Goal: Obtain resource: Obtain resource

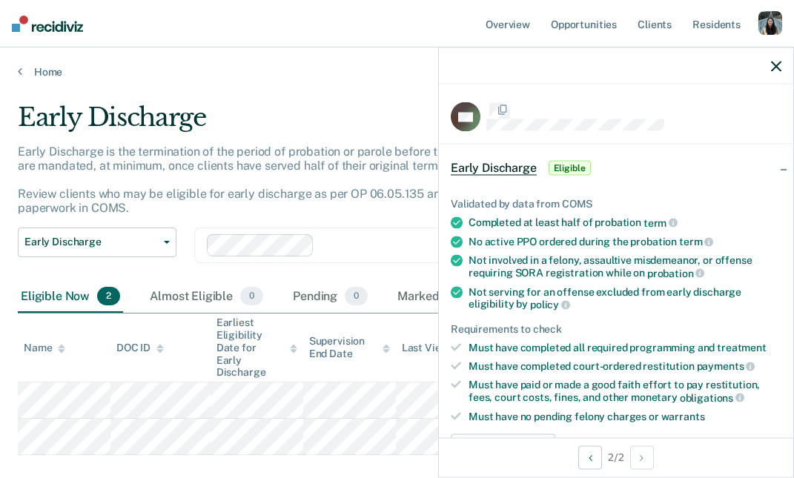
scroll to position [4, 0]
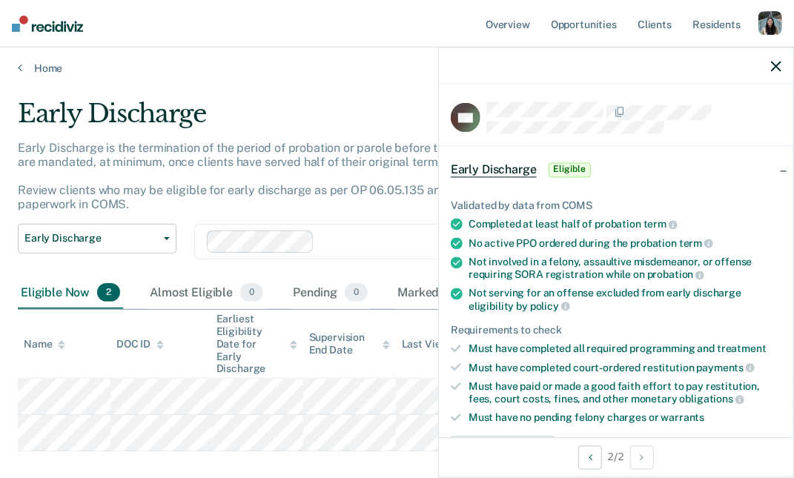
click at [778, 68] on icon "button" at bounding box center [776, 66] width 10 height 10
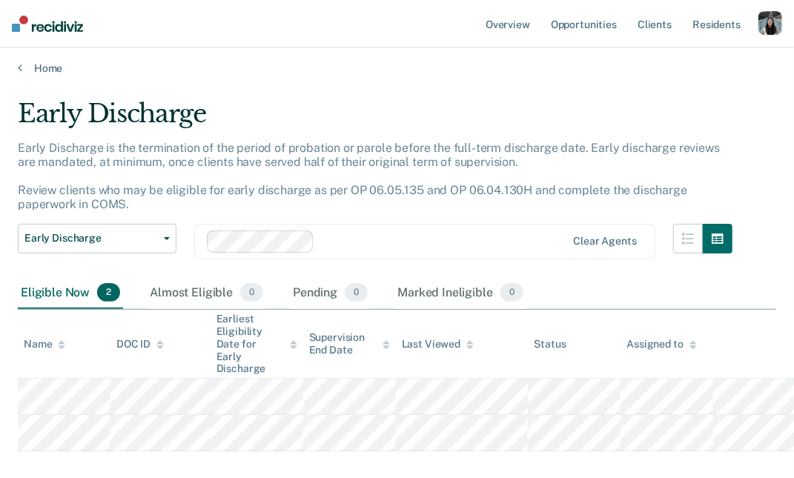
click at [774, 22] on div "button" at bounding box center [770, 23] width 24 height 24
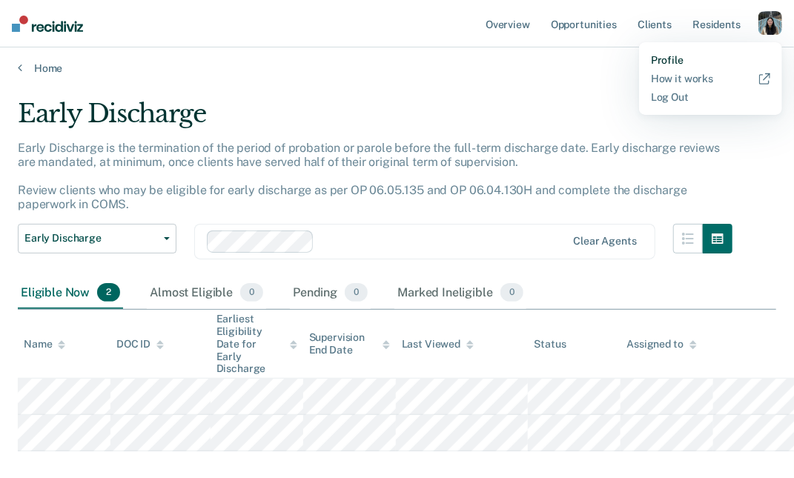
click at [677, 57] on link "Profile" at bounding box center [710, 60] width 119 height 13
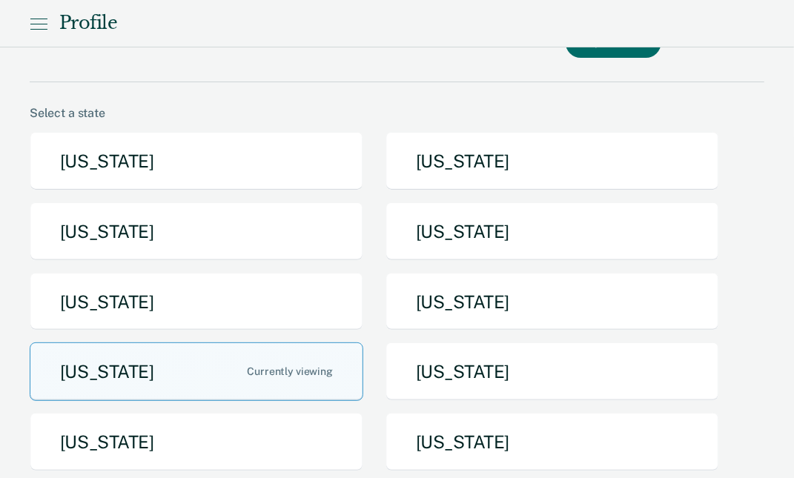
scroll to position [49, 0]
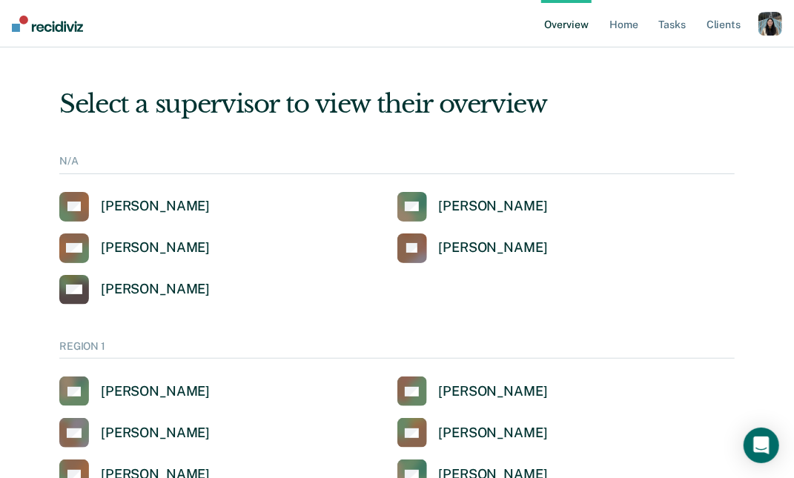
click at [763, 22] on div "button" at bounding box center [770, 24] width 24 height 24
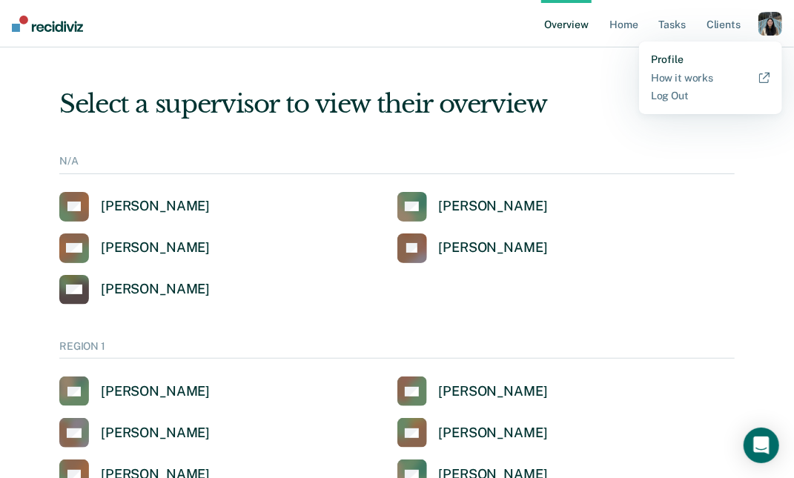
click at [683, 59] on link "Profile" at bounding box center [710, 59] width 119 height 13
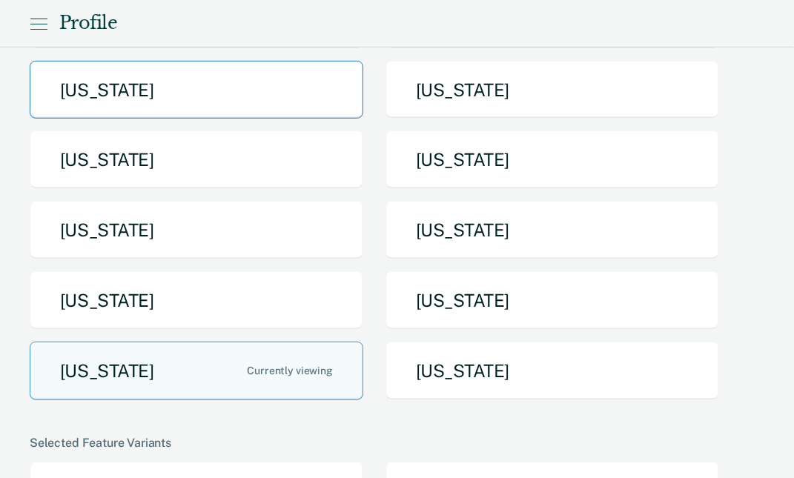
scroll to position [265, 0]
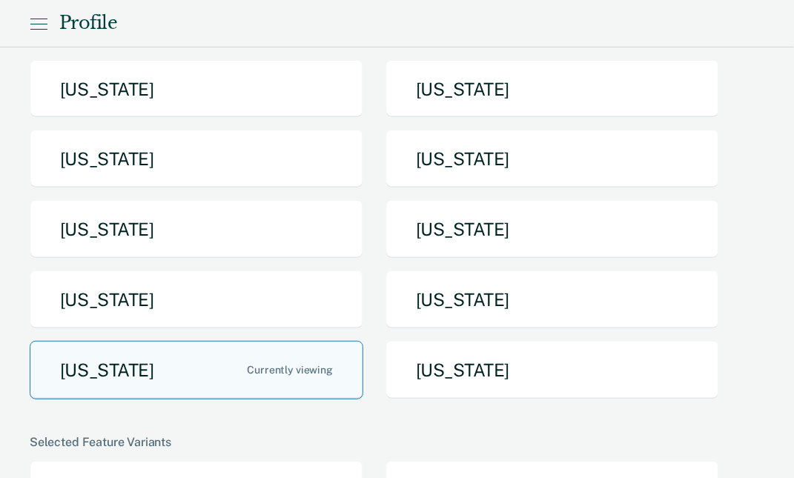
click at [204, 371] on button "[US_STATE]" at bounding box center [197, 370] width 334 height 59
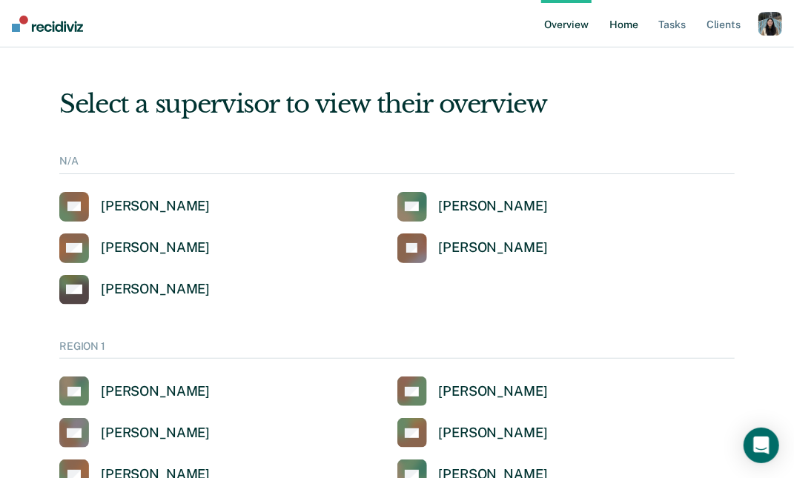
click at [637, 30] on link "Home" at bounding box center [623, 23] width 34 height 47
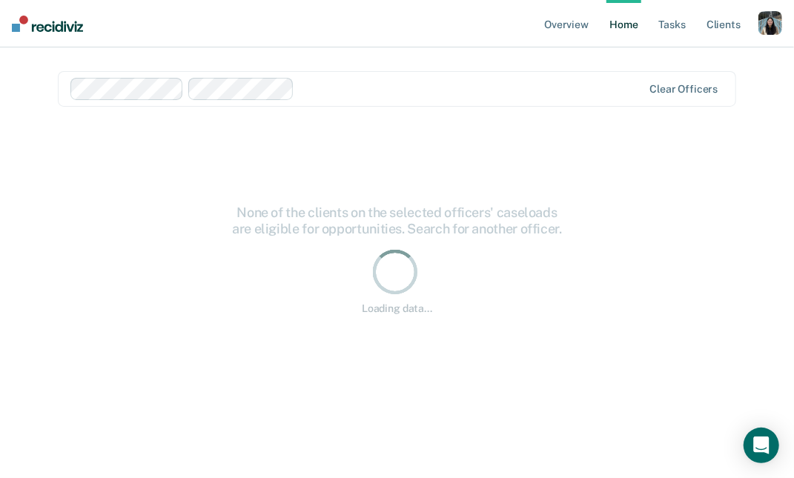
click at [769, 28] on div "button" at bounding box center [770, 23] width 24 height 24
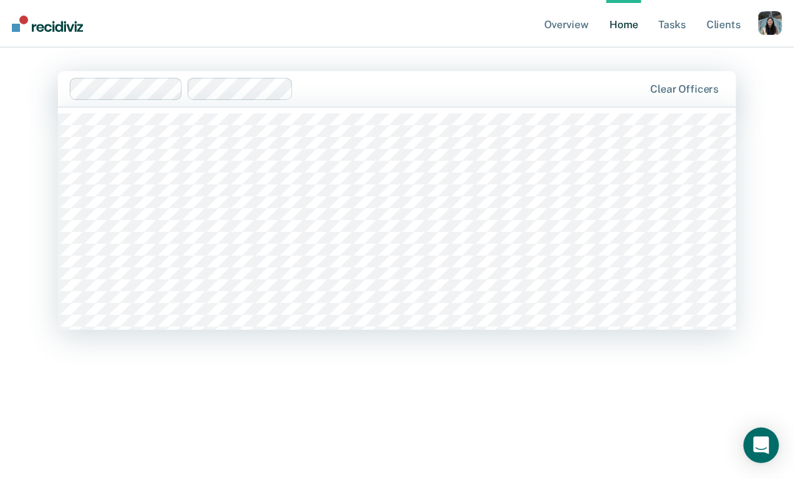
click at [405, 102] on div "Clear officers" at bounding box center [397, 89] width 679 height 36
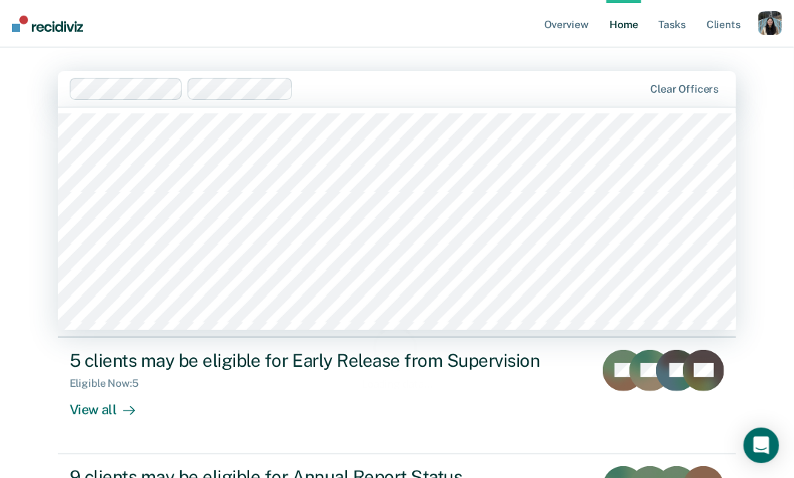
click at [384, 39] on nav "Overview Home Tasks Client s Profile How it works Log Out" at bounding box center [397, 23] width 794 height 47
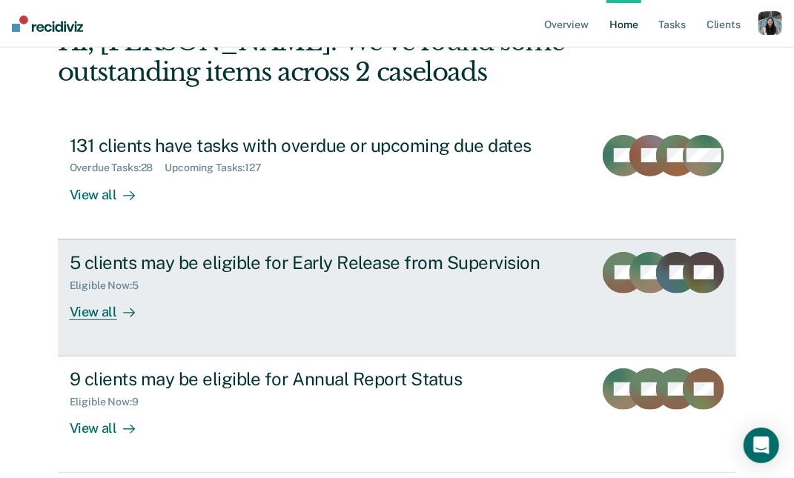
scroll to position [127, 0]
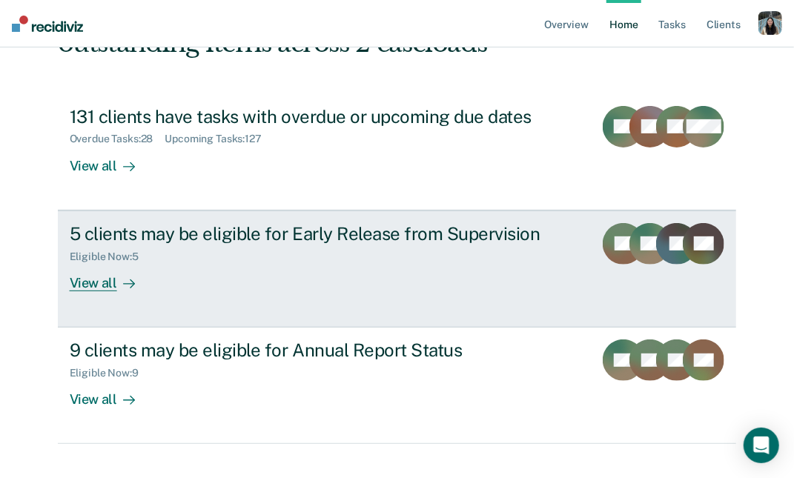
click at [312, 266] on div "5 clients may be eligible for Early Release from Supervision Eligible Now : 5 V…" at bounding box center [344, 257] width 548 height 68
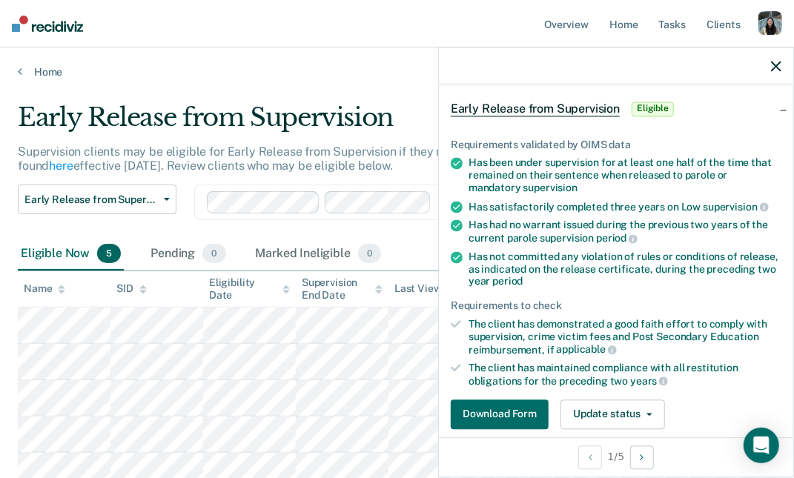
scroll to position [64, 0]
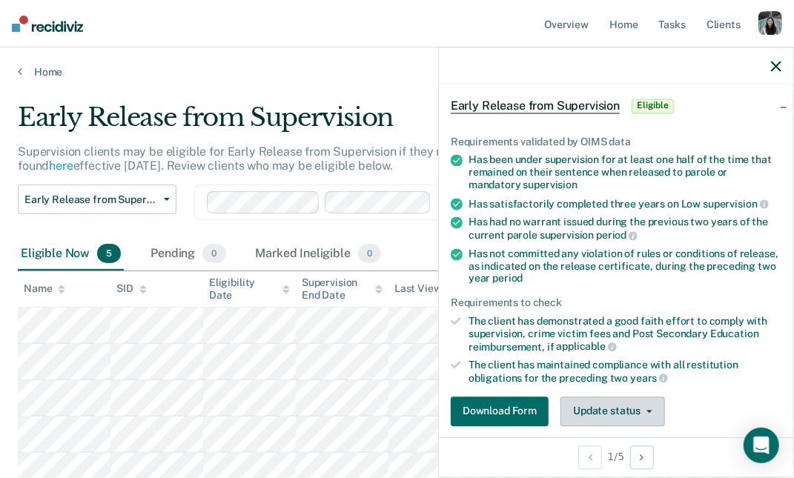
click at [588, 410] on button "Update status" at bounding box center [612, 412] width 105 height 30
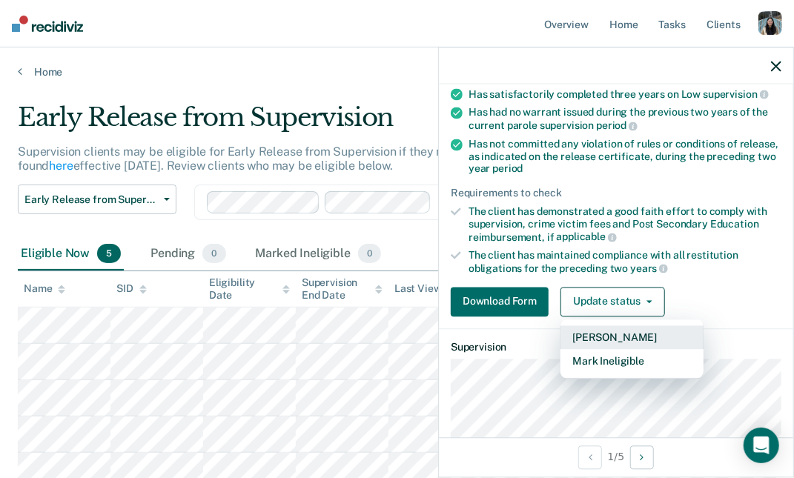
scroll to position [176, 0]
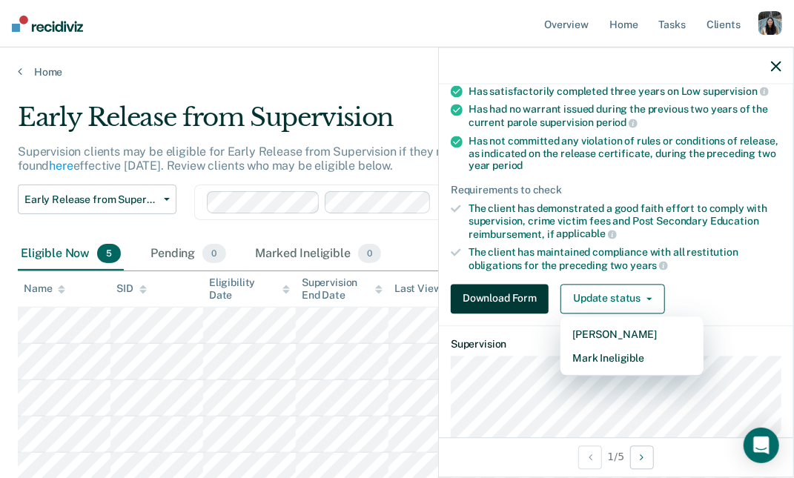
click at [512, 295] on button "Download Form" at bounding box center [500, 299] width 98 height 30
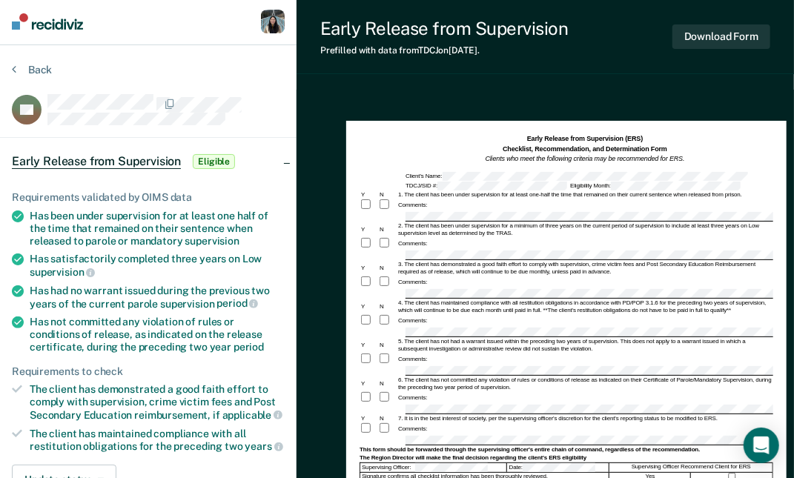
scroll to position [4, 0]
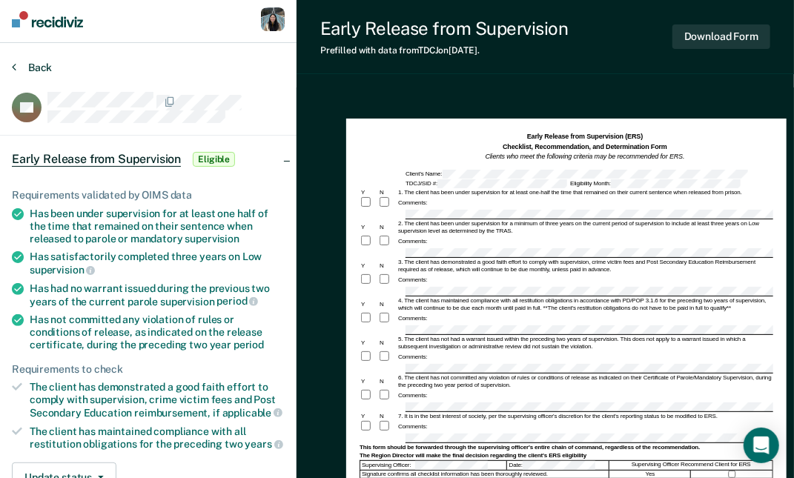
click at [35, 69] on button "Back" at bounding box center [32, 67] width 40 height 13
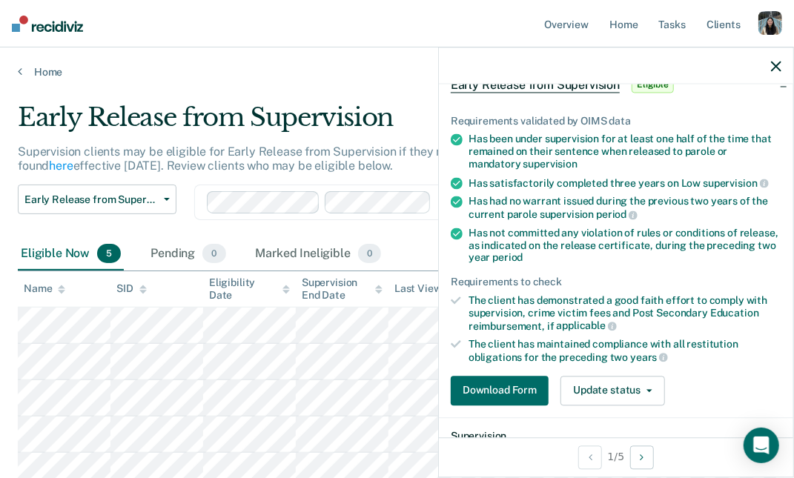
scroll to position [87, 0]
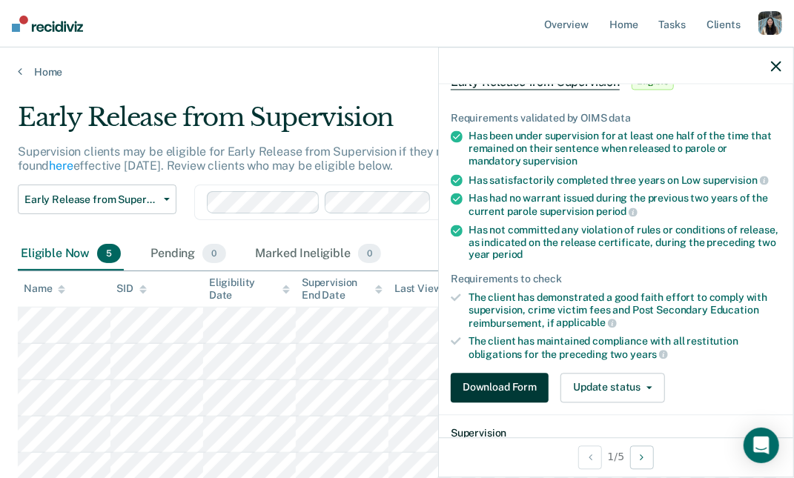
click at [514, 385] on button "Download Form" at bounding box center [500, 388] width 98 height 30
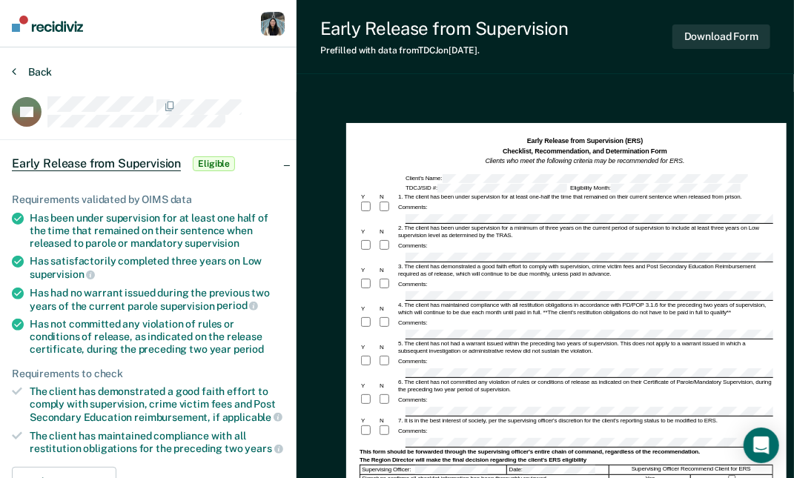
click at [18, 72] on button "Back" at bounding box center [32, 71] width 40 height 13
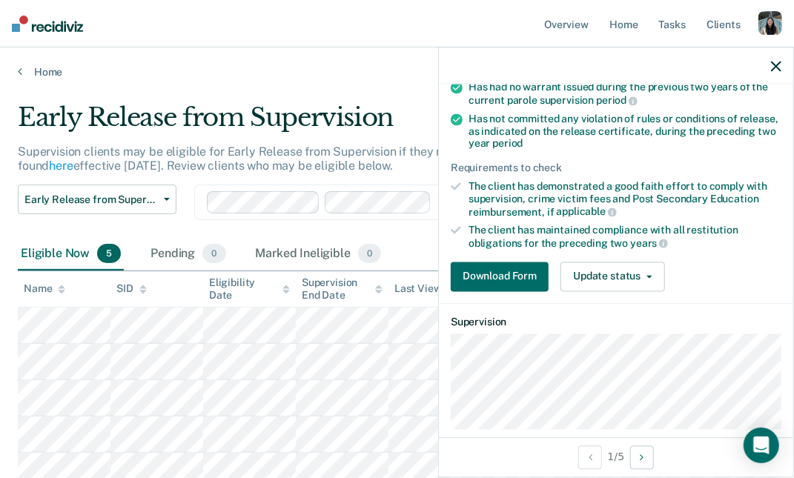
scroll to position [239, 0]
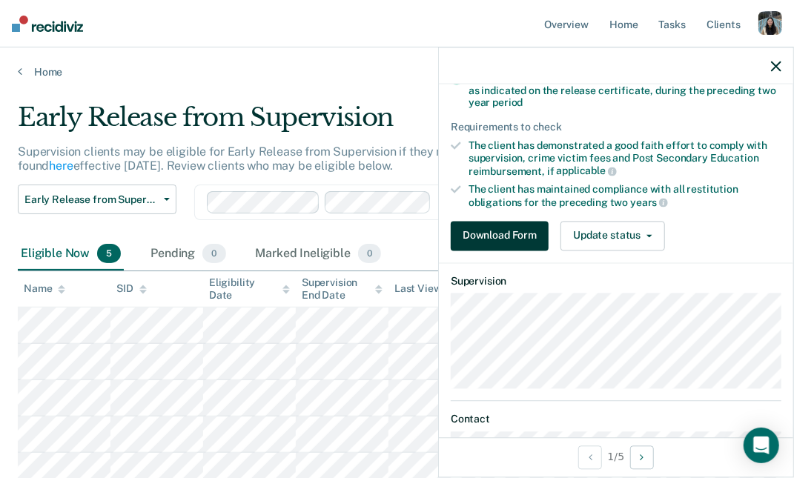
click at [520, 231] on button "Download Form" at bounding box center [500, 236] width 98 height 30
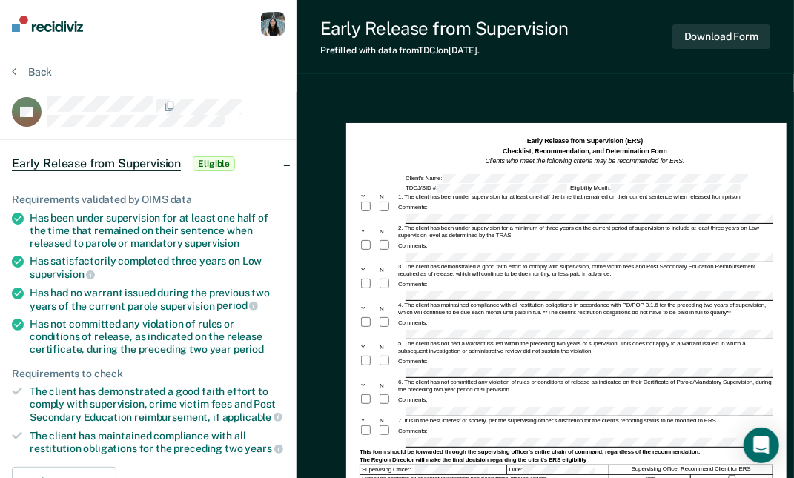
click at [20, 83] on div "Back" at bounding box center [148, 80] width 273 height 31
click at [30, 72] on button "Back" at bounding box center [32, 71] width 40 height 13
